Goal: Task Accomplishment & Management: Complete application form

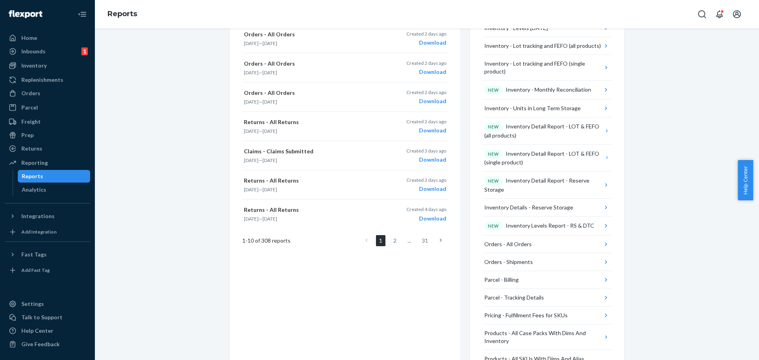
scroll to position [155, 0]
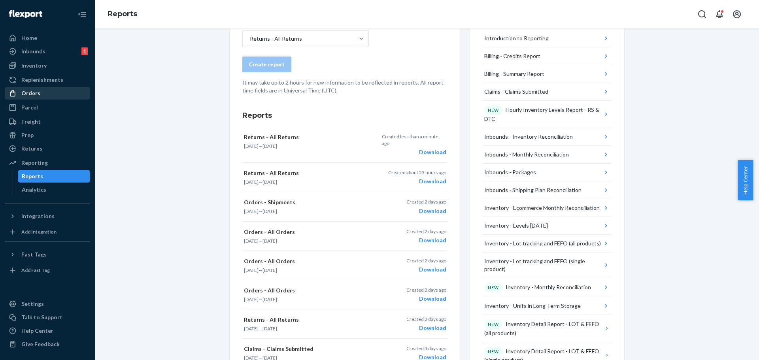
drag, startPoint x: 28, startPoint y: 93, endPoint x: 43, endPoint y: 96, distance: 14.6
click at [28, 93] on div "Orders" at bounding box center [30, 93] width 19 height 8
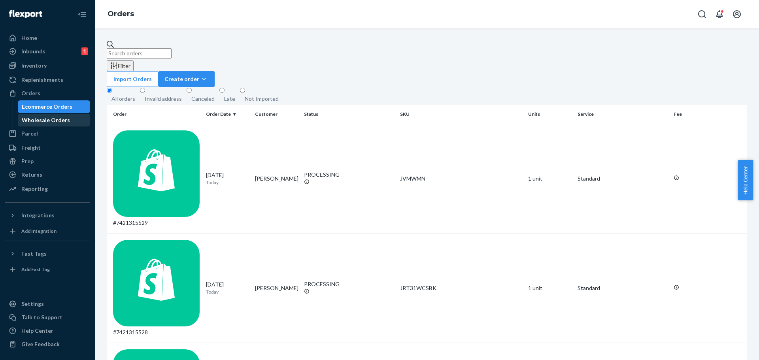
click at [48, 122] on div "Wholesale Orders" at bounding box center [46, 120] width 48 height 8
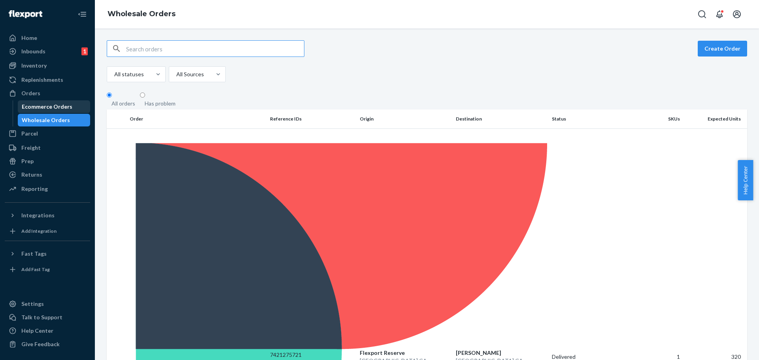
click at [66, 107] on div "Ecommerce Orders" at bounding box center [47, 107] width 51 height 8
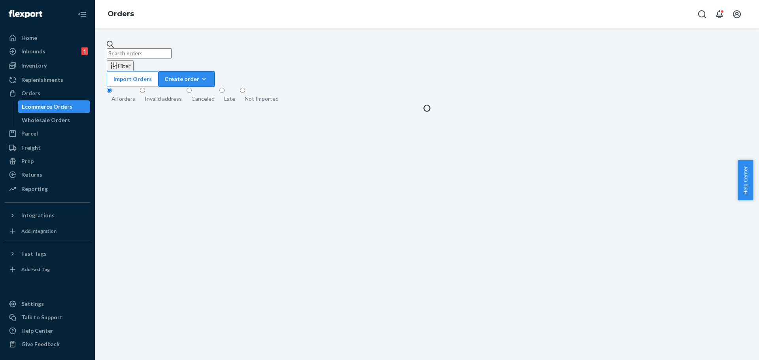
click at [209, 75] on div "Create order" at bounding box center [186, 79] width 44 height 8
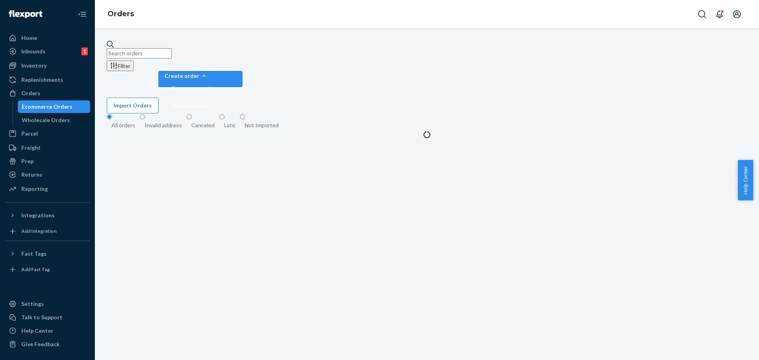
click at [208, 72] on icon "button" at bounding box center [204, 76] width 8 height 8
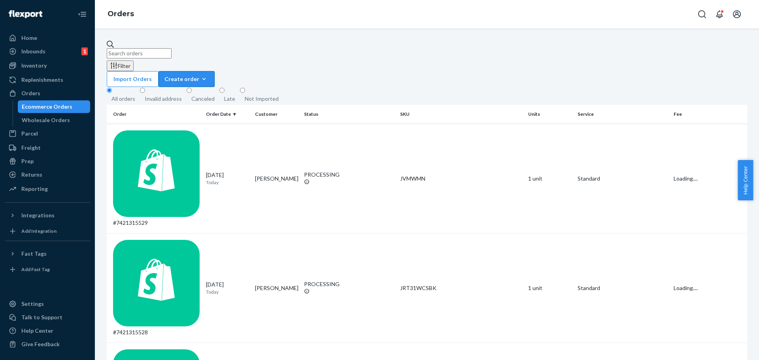
click at [208, 75] on icon "button" at bounding box center [204, 79] width 8 height 8
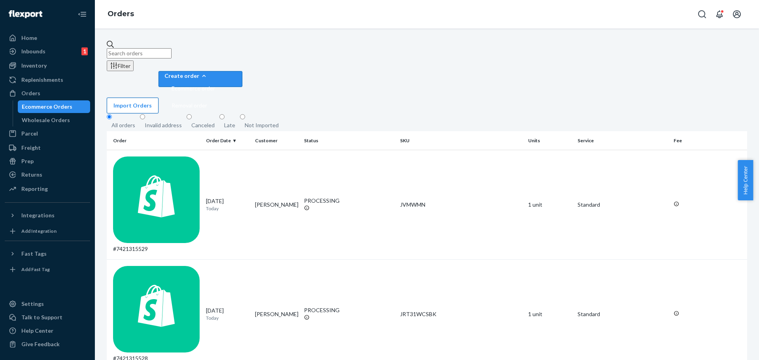
click at [158, 98] on button "Import Orders" at bounding box center [133, 106] width 52 height 16
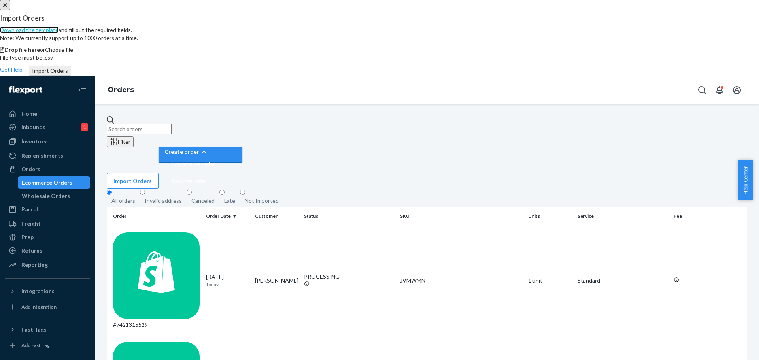
click at [58, 33] on link "Download the template" at bounding box center [29, 29] width 58 height 7
click at [73, 53] on span "Choose file" at bounding box center [59, 49] width 28 height 7
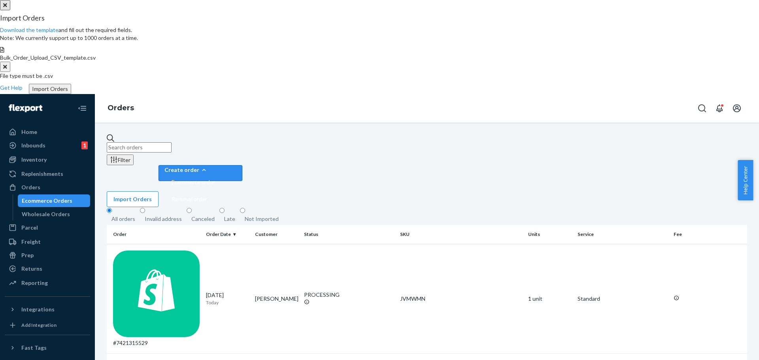
click at [71, 94] on button "Import Orders" at bounding box center [50, 89] width 42 height 10
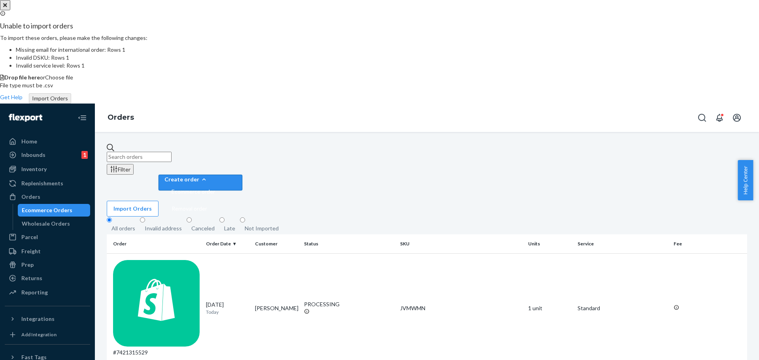
click at [73, 81] on span "Choose file" at bounding box center [59, 77] width 28 height 7
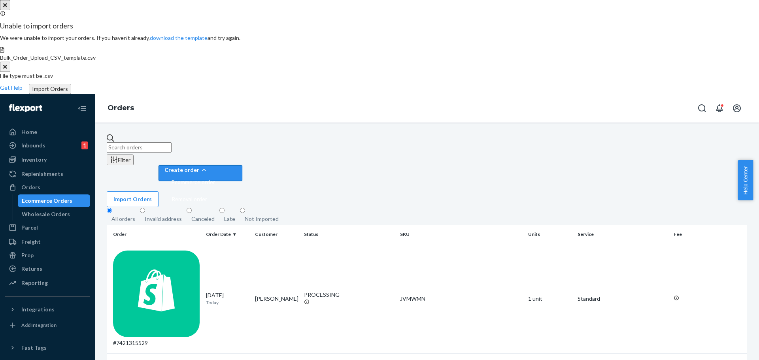
click at [71, 94] on button "Import Orders" at bounding box center [50, 89] width 42 height 10
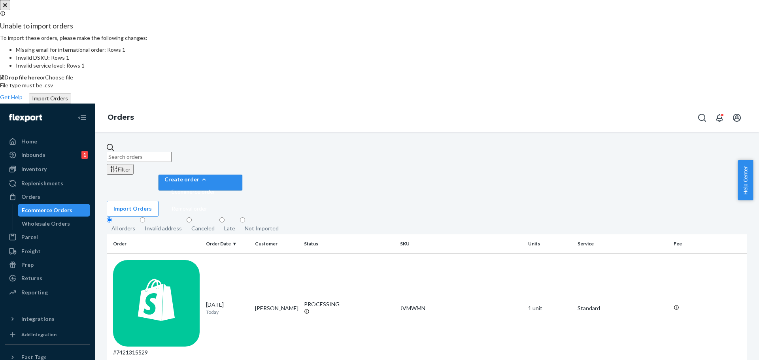
click at [10, 10] on button "Close" at bounding box center [5, 5] width 10 height 10
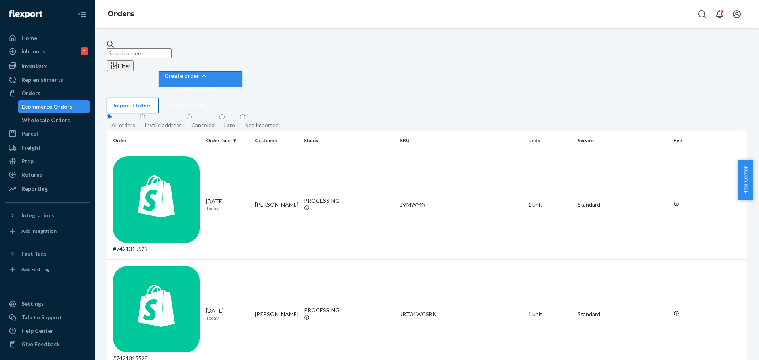
click at [158, 98] on button "Import Orders" at bounding box center [133, 106] width 52 height 16
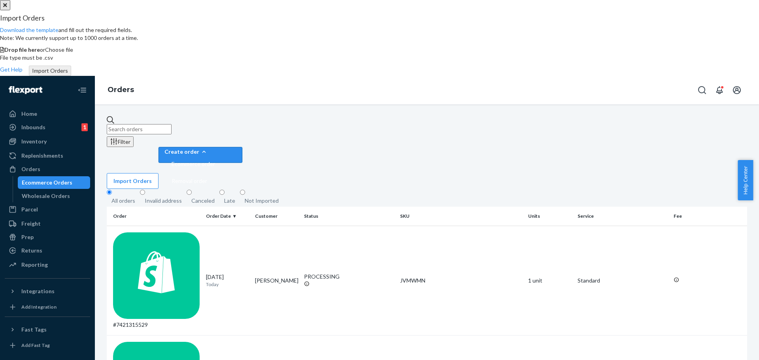
click at [73, 53] on span "Choose file" at bounding box center [59, 49] width 28 height 7
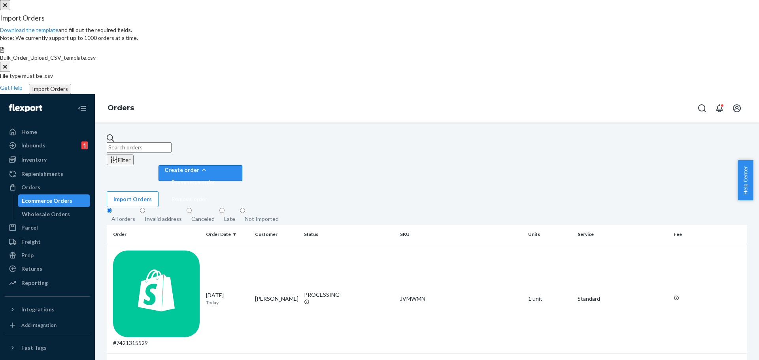
click at [71, 94] on button "Import Orders" at bounding box center [50, 89] width 42 height 10
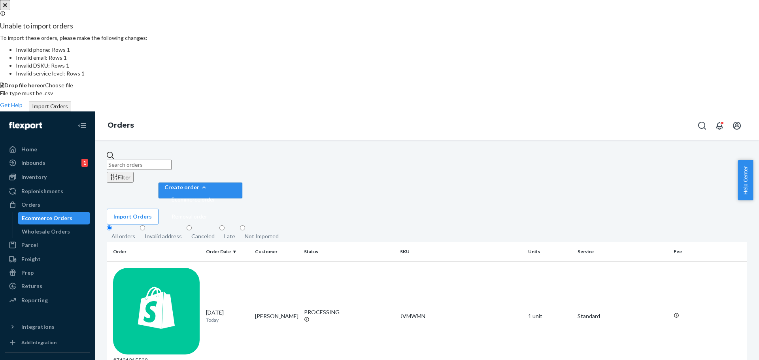
click at [7, 8] on icon "Close" at bounding box center [5, 5] width 4 height 6
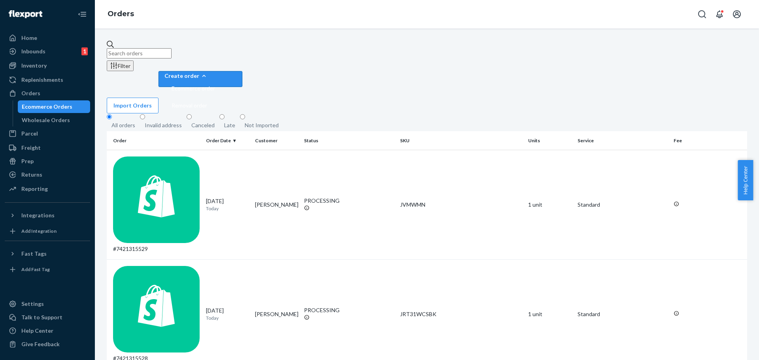
click at [236, 72] on div "Create order" at bounding box center [200, 76] width 72 height 8
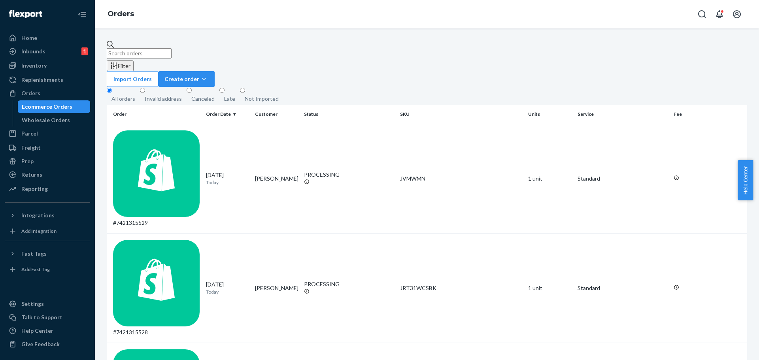
click at [54, 104] on div "Ecommerce Orders" at bounding box center [47, 107] width 51 height 8
click at [158, 71] on button "Import Orders" at bounding box center [133, 79] width 52 height 16
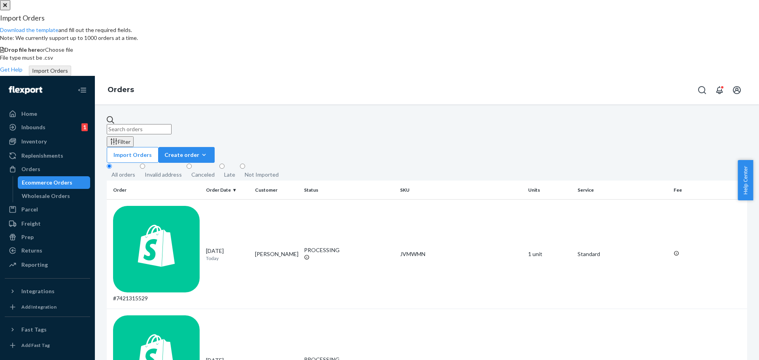
click at [73, 53] on span "Choose file" at bounding box center [59, 49] width 28 height 7
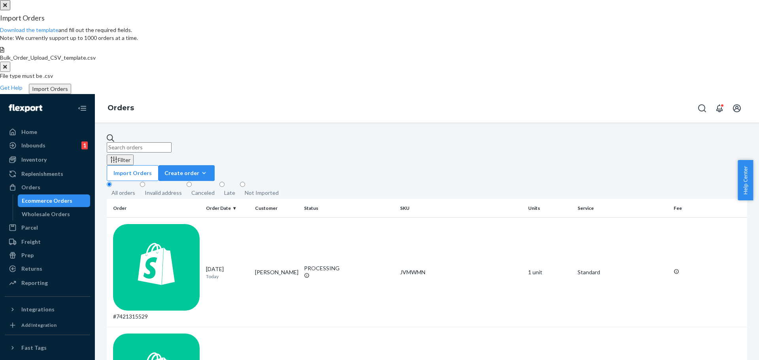
click at [71, 94] on button "Import Orders" at bounding box center [50, 89] width 42 height 10
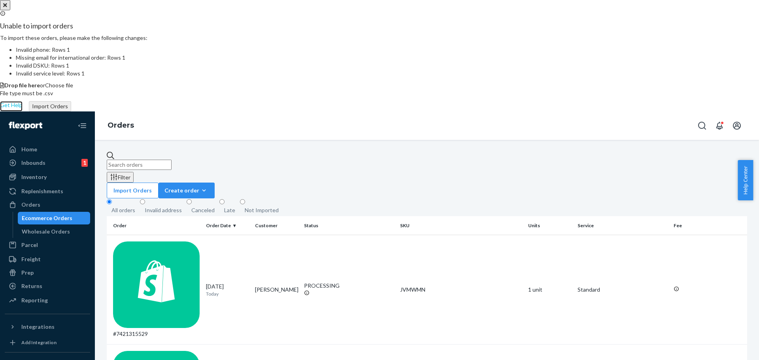
click at [23, 111] on link "Get Help" at bounding box center [11, 106] width 23 height 10
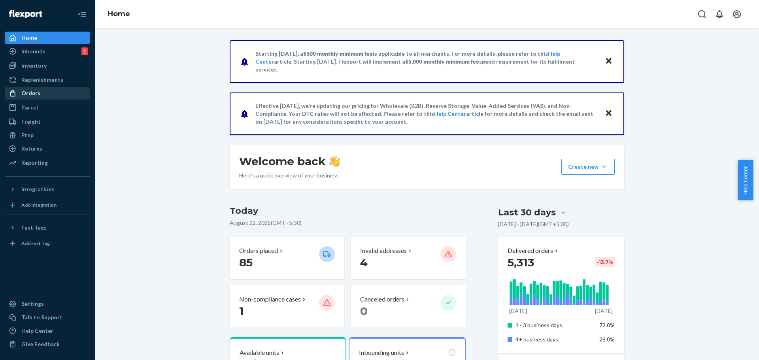
click at [29, 96] on div "Orders" at bounding box center [30, 93] width 19 height 8
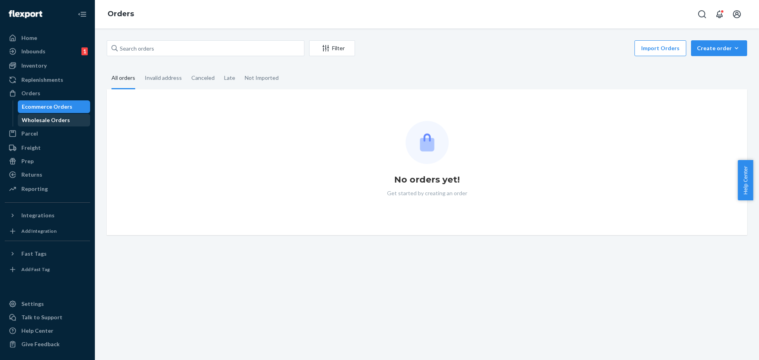
click at [41, 119] on div "Wholesale Orders" at bounding box center [46, 120] width 48 height 8
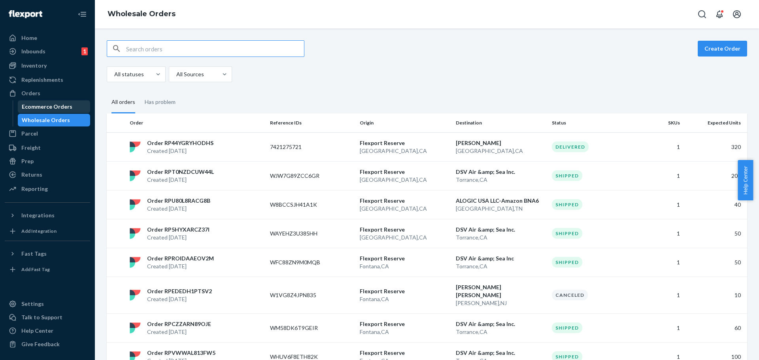
click at [24, 103] on div "Ecommerce Orders" at bounding box center [47, 107] width 51 height 8
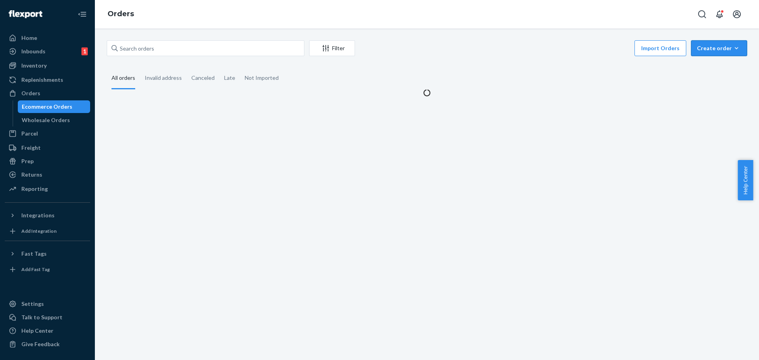
click at [705, 45] on div "Create order" at bounding box center [719, 48] width 44 height 8
click at [711, 67] on span "Ecommerce order" at bounding box center [723, 67] width 49 height 6
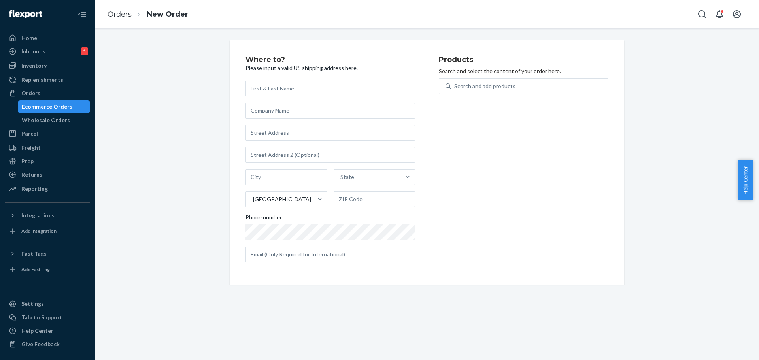
click at [36, 104] on div "Ecommerce Orders" at bounding box center [47, 107] width 51 height 8
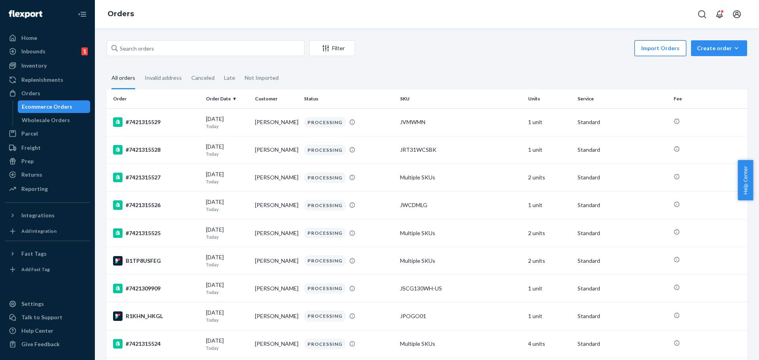
click at [659, 49] on button "Import Orders" at bounding box center [660, 48] width 52 height 16
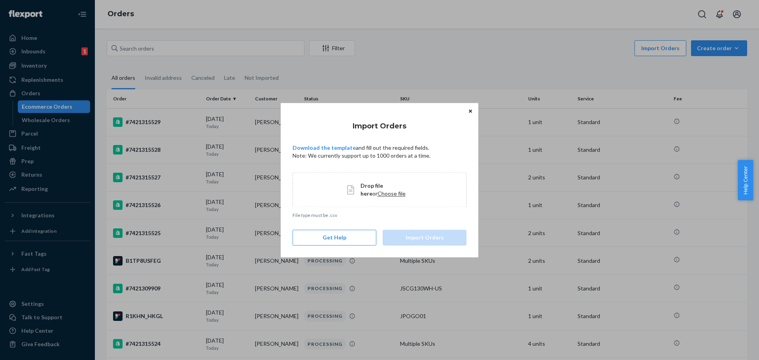
click at [377, 192] on span "Choose file" at bounding box center [391, 193] width 28 height 7
click at [426, 231] on button "Import Orders" at bounding box center [424, 238] width 84 height 16
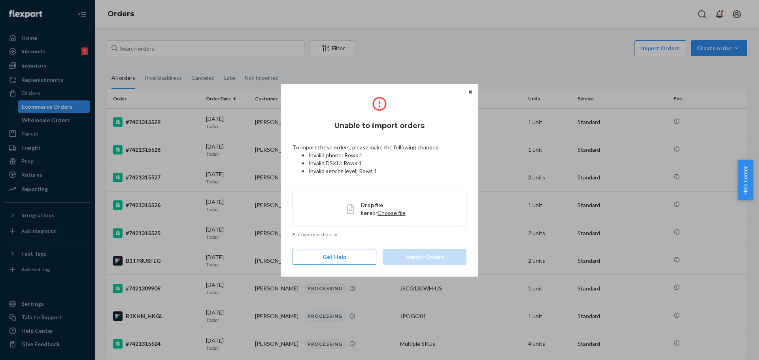
click at [469, 92] on icon "Close" at bounding box center [470, 91] width 3 height 3
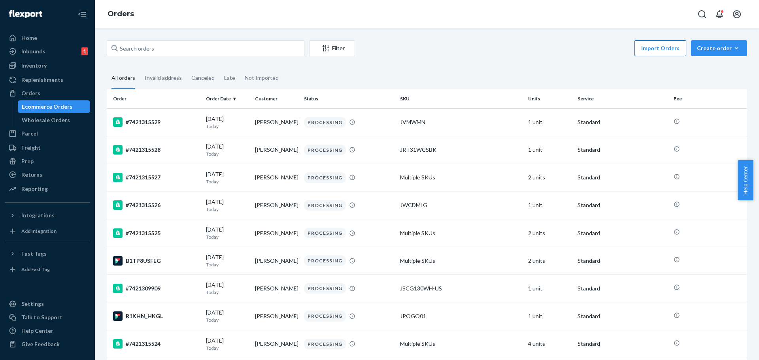
click at [663, 47] on button "Import Orders" at bounding box center [660, 48] width 52 height 16
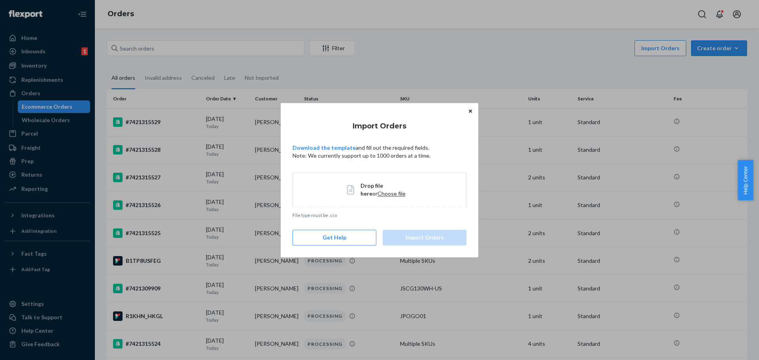
click at [378, 193] on span "Choose file" at bounding box center [391, 193] width 28 height 7
click at [418, 235] on button "Import Orders" at bounding box center [424, 238] width 84 height 16
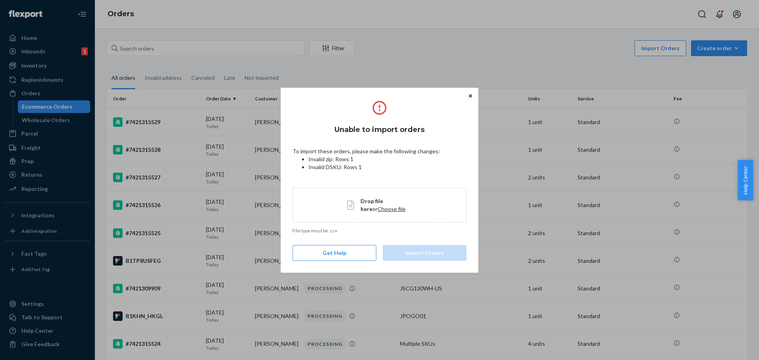
click at [473, 94] on button "Close" at bounding box center [470, 95] width 8 height 9
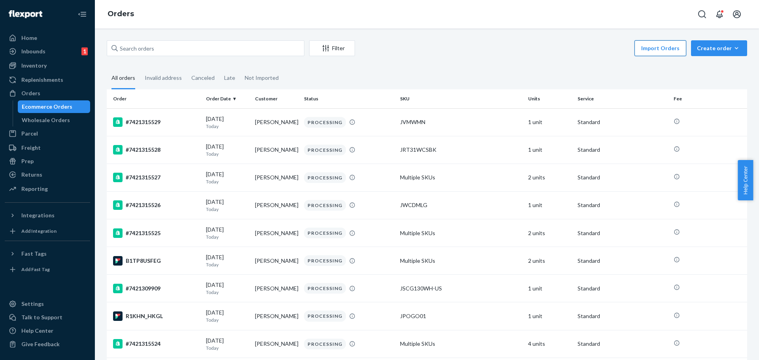
click at [660, 46] on button "Import Orders" at bounding box center [660, 48] width 52 height 16
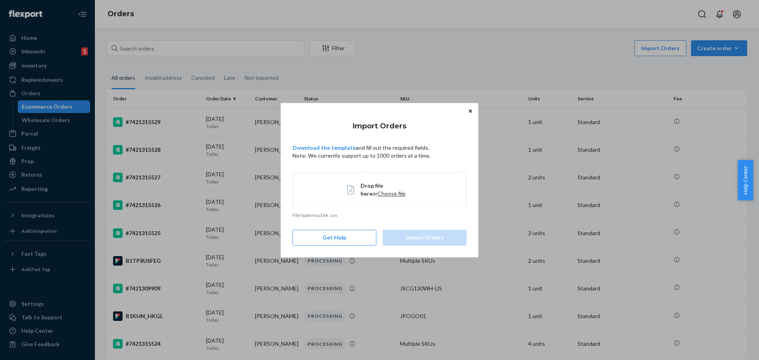
click at [377, 195] on span "Choose file" at bounding box center [391, 193] width 28 height 7
click at [421, 239] on button "Import Orders" at bounding box center [424, 238] width 84 height 16
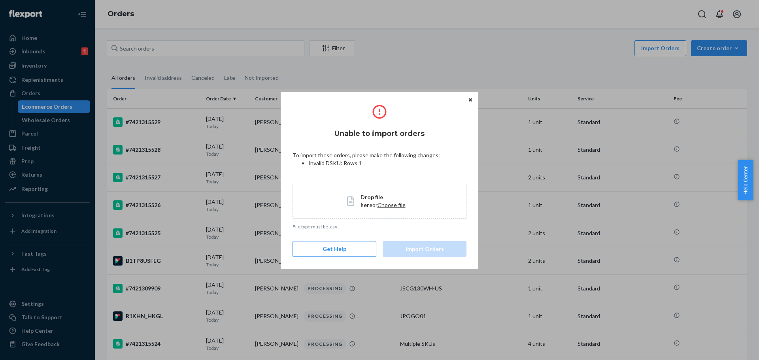
click at [469, 101] on icon "Close" at bounding box center [470, 100] width 3 height 5
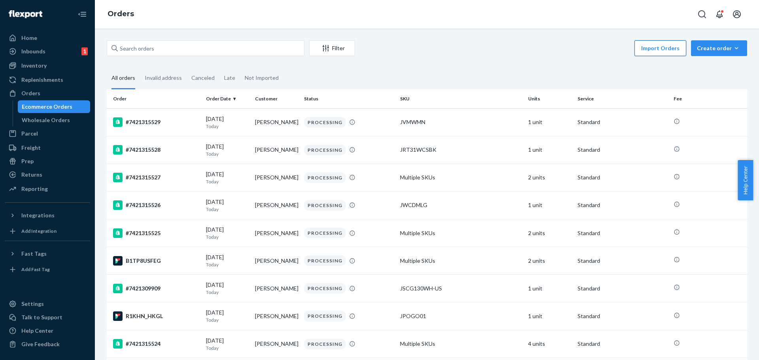
click at [658, 48] on button "Import Orders" at bounding box center [660, 48] width 52 height 16
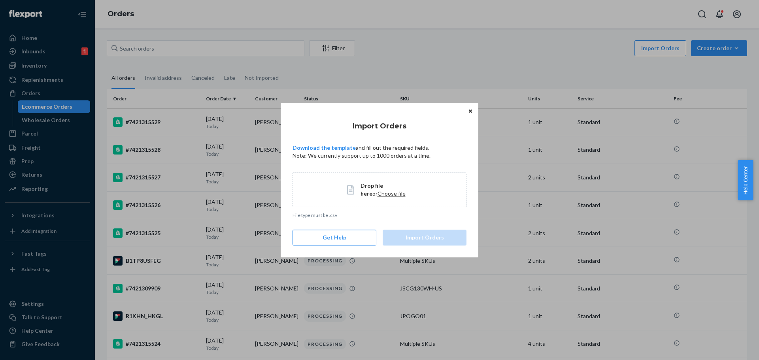
click at [377, 194] on span "Choose file" at bounding box center [391, 193] width 28 height 7
click at [432, 237] on button "Import Orders" at bounding box center [424, 238] width 84 height 16
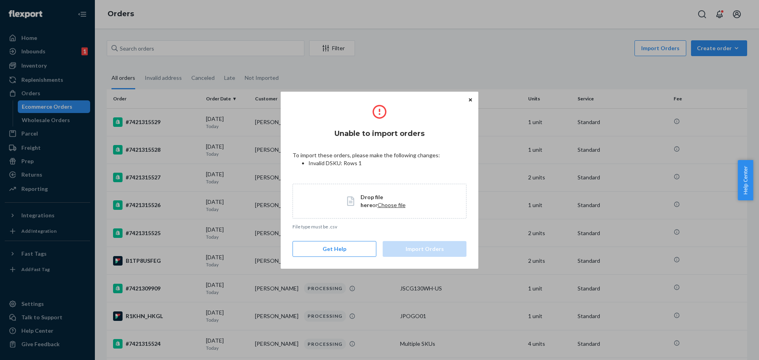
click at [469, 101] on icon "Close" at bounding box center [470, 99] width 3 height 3
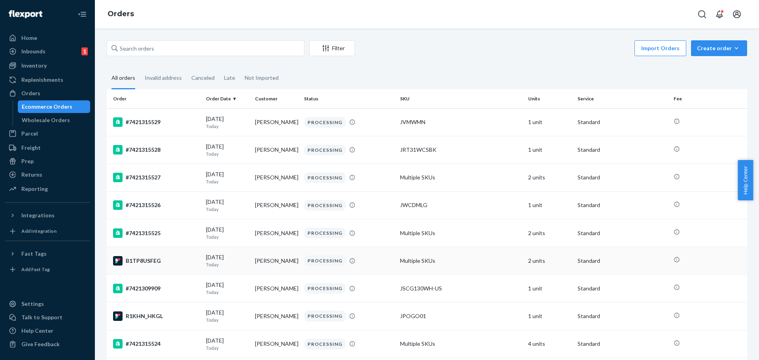
click at [140, 262] on div "B1TP8USFEG" at bounding box center [156, 260] width 87 height 9
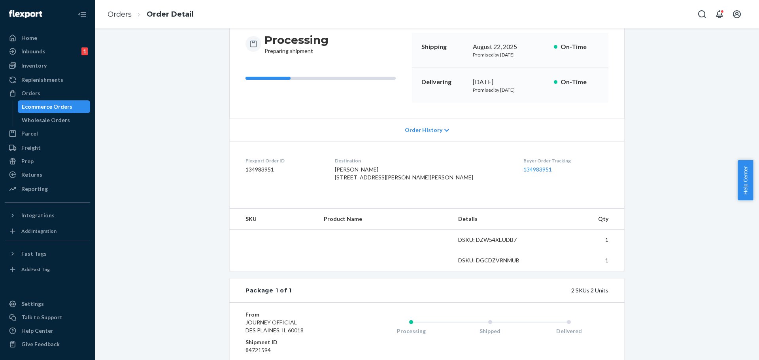
scroll to position [180, 0]
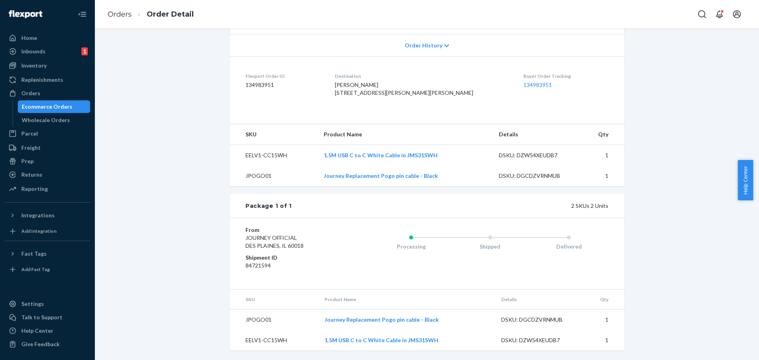
click at [36, 107] on div "Ecommerce Orders" at bounding box center [47, 107] width 51 height 8
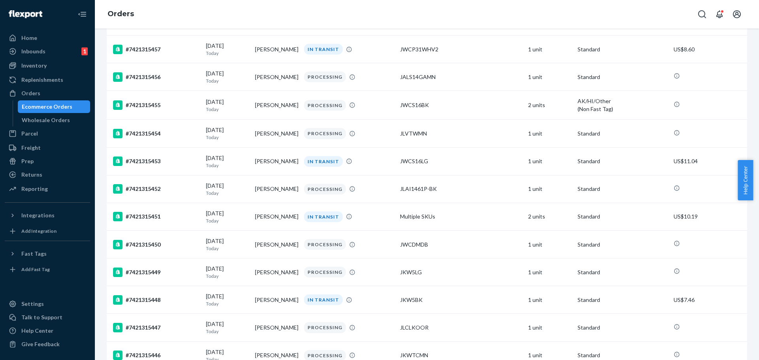
scroll to position [2133, 0]
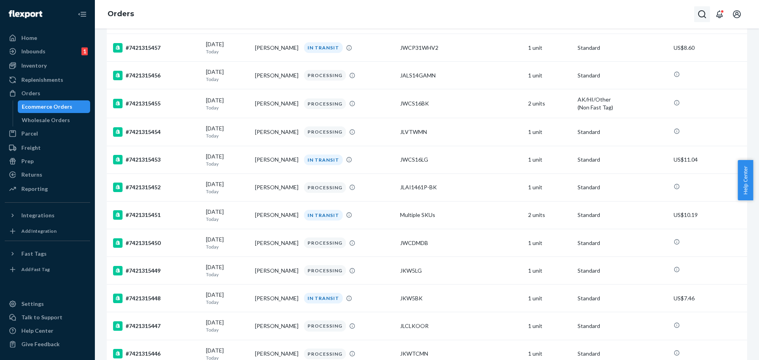
click at [701, 16] on icon "Open Search Box" at bounding box center [701, 13] width 9 height 9
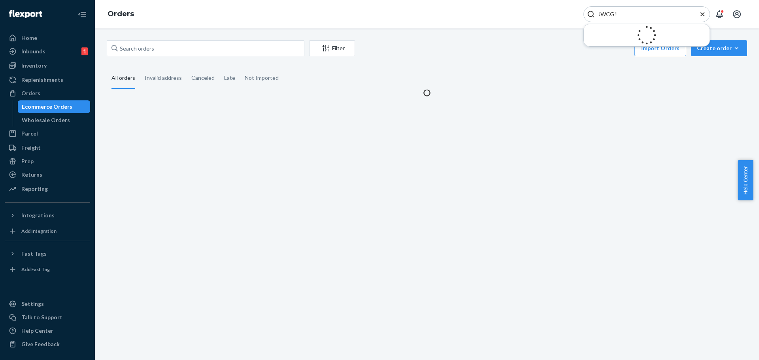
scroll to position [0, 0]
type input "JWCG130BL"
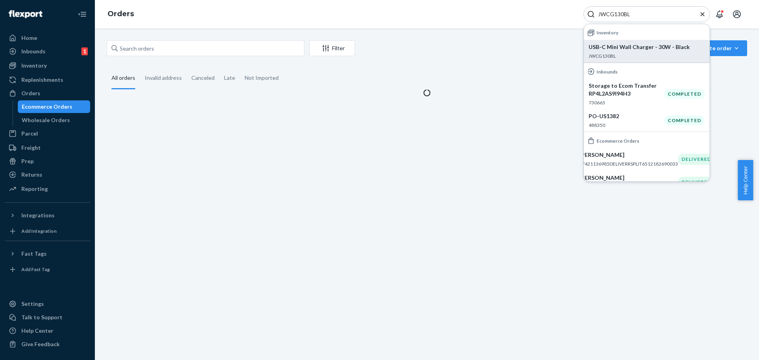
click at [629, 51] on div "USB-C Mini Wall Charger - 30W - Black JWCG130BL" at bounding box center [646, 51] width 116 height 16
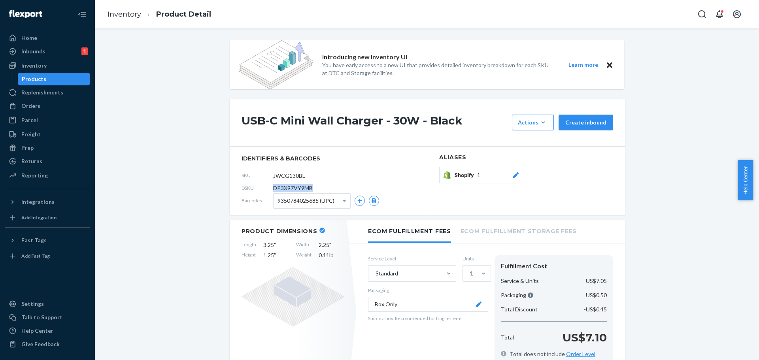
drag, startPoint x: 319, startPoint y: 185, endPoint x: 270, endPoint y: 187, distance: 49.4
click at [270, 187] on div "DSKU DP3X97VY9MB" at bounding box center [327, 188] width 173 height 13
copy span "DP3X97VY9MB"
click at [23, 102] on div "Orders" at bounding box center [30, 106] width 19 height 8
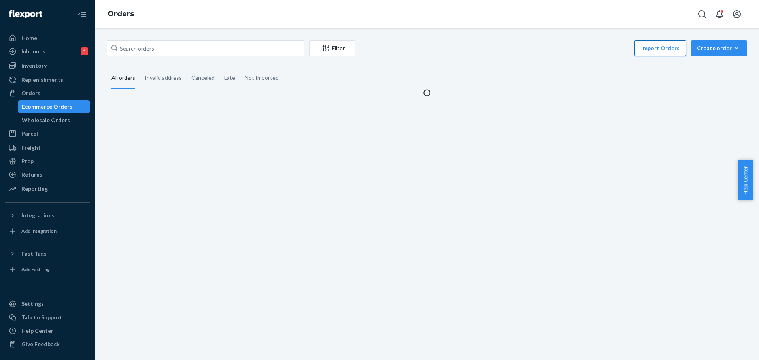
click at [655, 51] on button "Import Orders" at bounding box center [660, 48] width 52 height 16
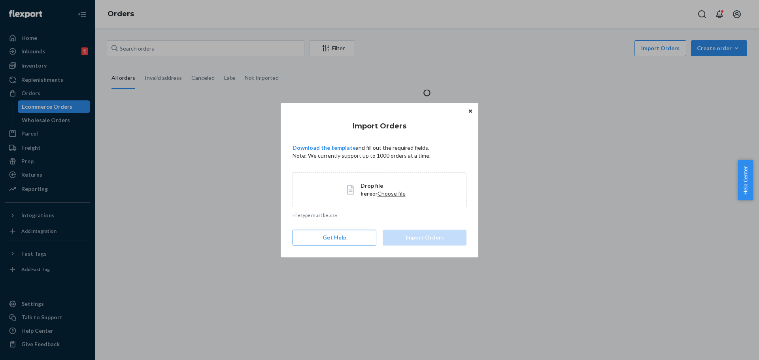
click at [377, 195] on span "Choose file" at bounding box center [391, 193] width 28 height 7
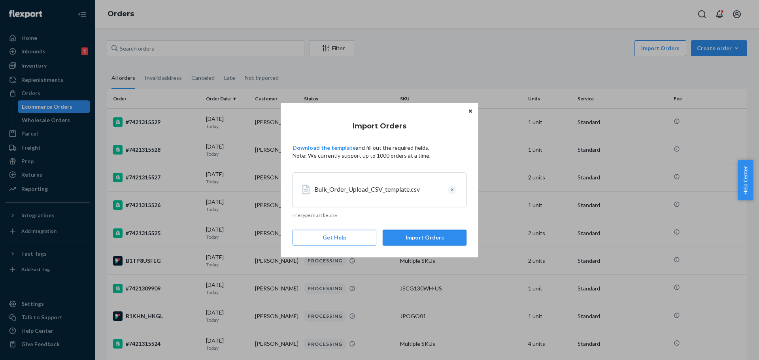
click at [426, 239] on button "Import Orders" at bounding box center [424, 238] width 84 height 16
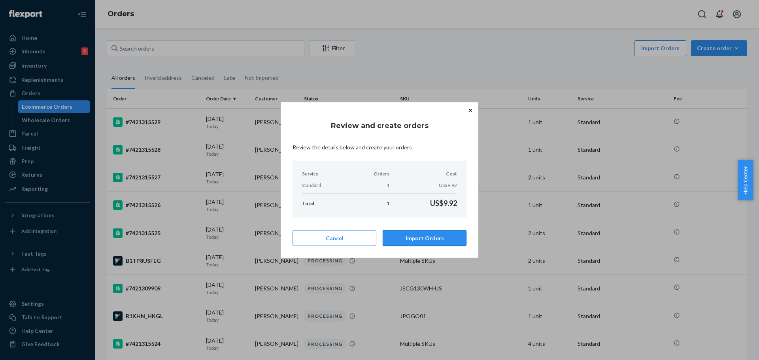
click at [416, 240] on button "Import Orders" at bounding box center [424, 238] width 84 height 16
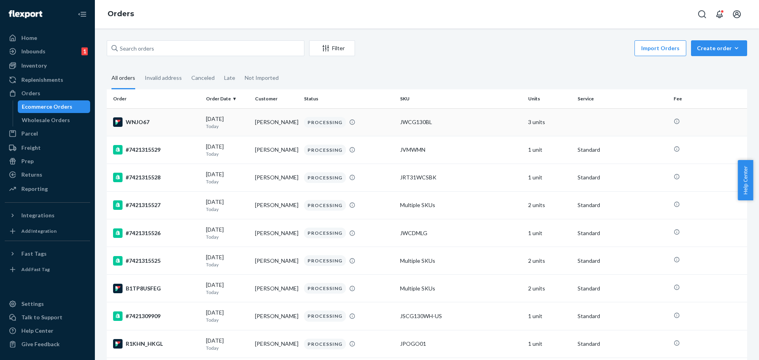
click at [157, 120] on div "WNJO67" at bounding box center [156, 121] width 87 height 9
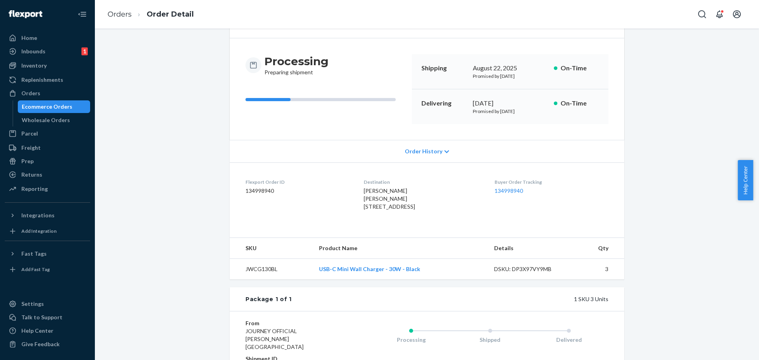
scroll to position [28, 0]
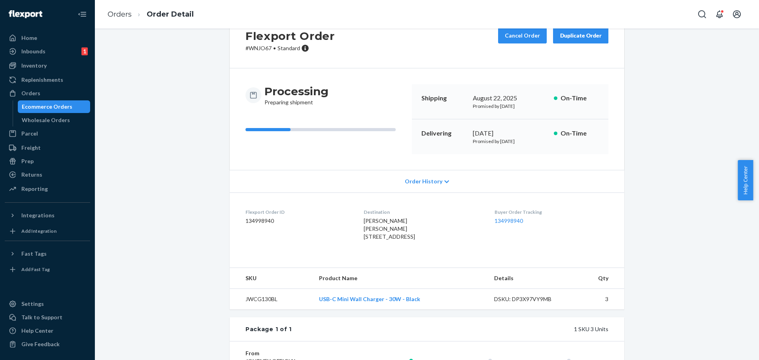
click at [444, 181] on icon at bounding box center [446, 181] width 5 height 3
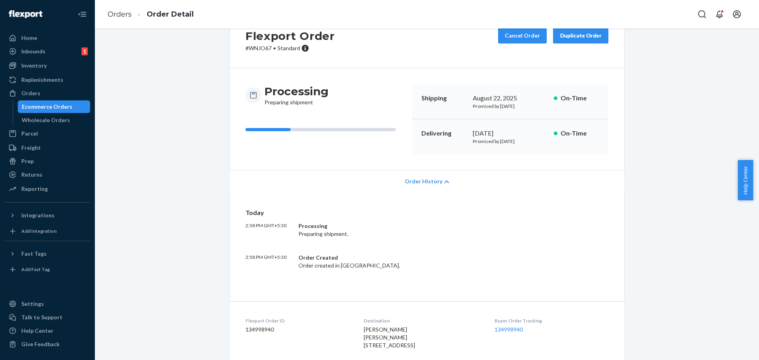
click at [444, 181] on icon at bounding box center [446, 182] width 5 height 6
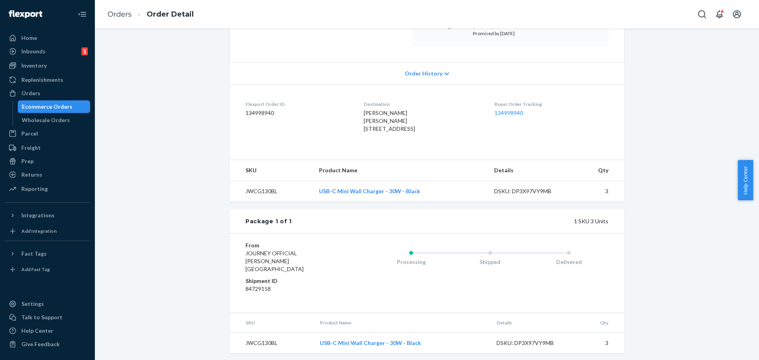
scroll to position [147, 0]
click at [51, 108] on div "Ecommerce Orders" at bounding box center [47, 107] width 51 height 8
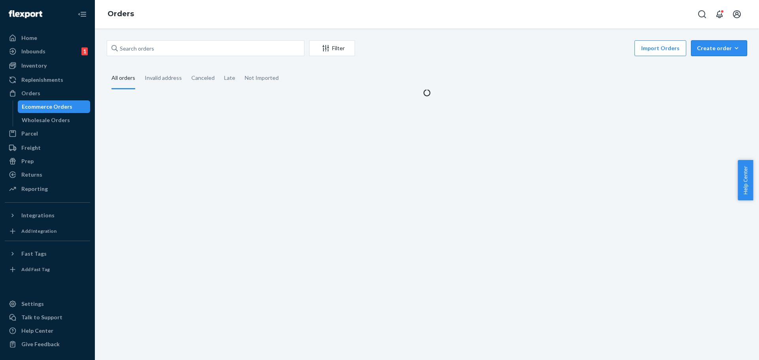
click at [714, 46] on div "Create order" at bounding box center [719, 48] width 44 height 8
click at [708, 65] on span "Ecommerce order" at bounding box center [723, 67] width 49 height 6
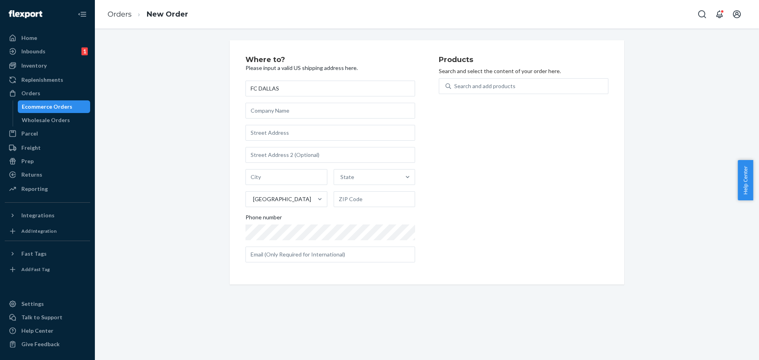
type input "FC DALLAS"
